Goal: Task Accomplishment & Management: Use online tool/utility

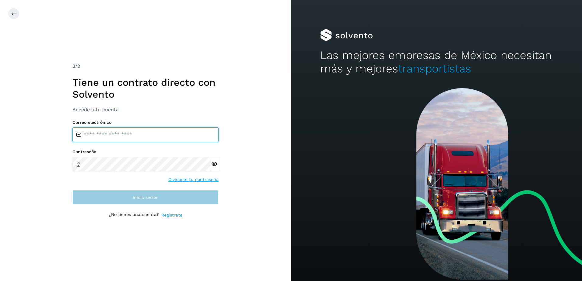
type input "**********"
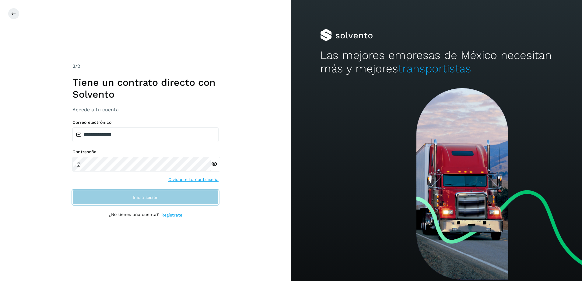
click at [147, 197] on span "Inicia sesión" at bounding box center [146, 197] width 26 height 4
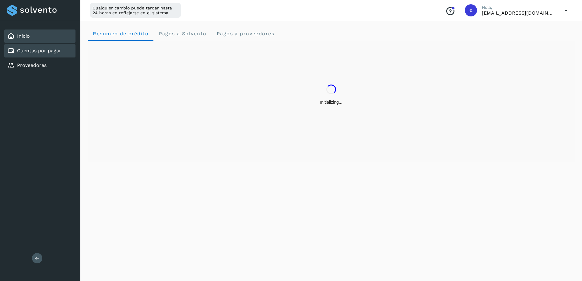
click at [42, 45] on div "Cuentas por pagar" at bounding box center [39, 50] width 71 height 13
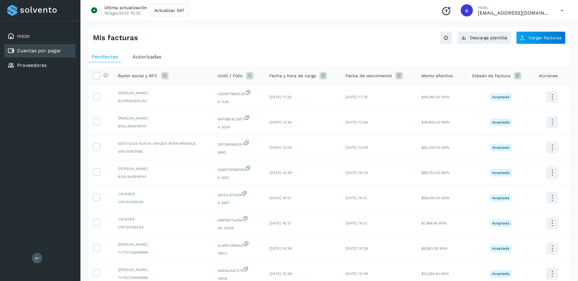
click at [262, 56] on ul "Pendientes Autorizadas" at bounding box center [329, 56] width 482 height 11
click at [491, 41] on button "Descarga plantilla" at bounding box center [484, 37] width 54 height 13
click at [60, 67] on div "Proveedores" at bounding box center [39, 65] width 71 height 13
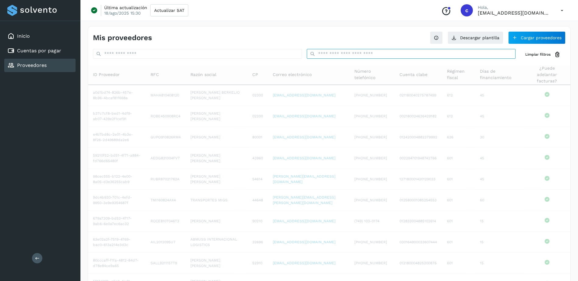
click at [359, 54] on input "text" at bounding box center [411, 54] width 209 height 10
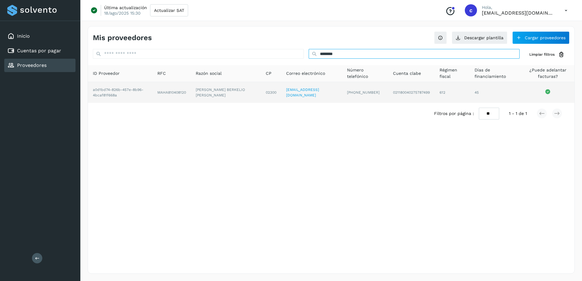
type input "********"
drag, startPoint x: 169, startPoint y: 93, endPoint x: 192, endPoint y: 93, distance: 23.5
click at [191, 93] on td "MAHA810408120" at bounding box center [172, 92] width 38 height 21
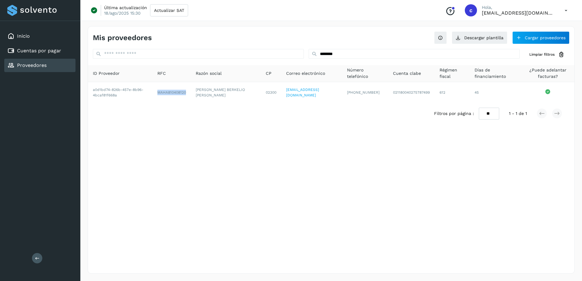
copy td "MAHA810408120"
click at [57, 52] on link "Cuentas por pagar" at bounding box center [39, 51] width 44 height 6
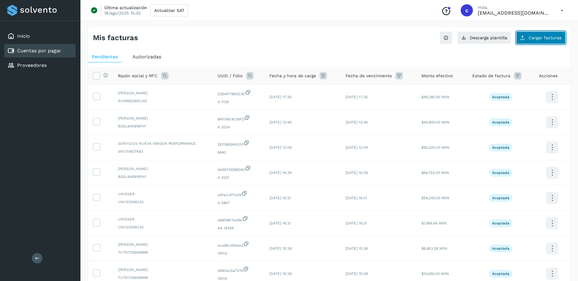
click at [547, 34] on button "Cargar facturas" at bounding box center [540, 37] width 49 height 13
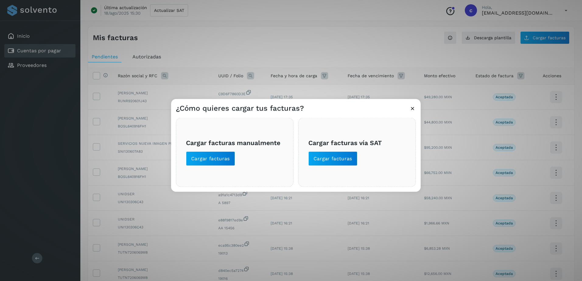
click at [237, 161] on span "Cargar facturas manualmente Cargar facturas" at bounding box center [234, 152] width 97 height 27
click at [234, 161] on span "Cargar facturas manualmente Cargar facturas" at bounding box center [234, 152] width 97 height 27
click at [224, 160] on span "Cargar facturas" at bounding box center [210, 159] width 39 height 7
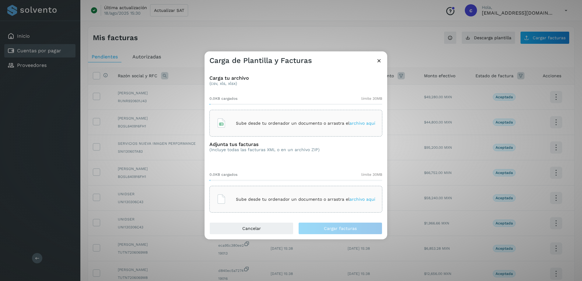
click at [253, 128] on div "Sube desde tu ordenador un documento o arrastra el archivo aquí" at bounding box center [296, 123] width 159 height 16
click at [252, 193] on div "Sube desde tu ordenador un documento o arrastra el archivo aquí" at bounding box center [296, 199] width 159 height 16
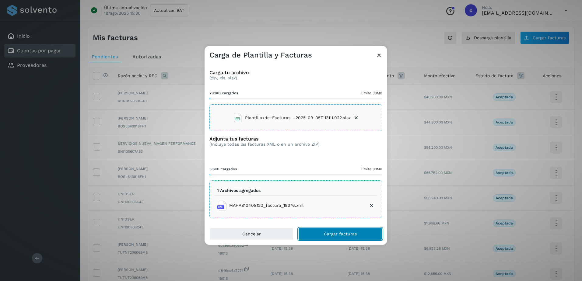
click at [369, 236] on button "Cargar facturas" at bounding box center [340, 234] width 84 height 12
